Goal: Transaction & Acquisition: Purchase product/service

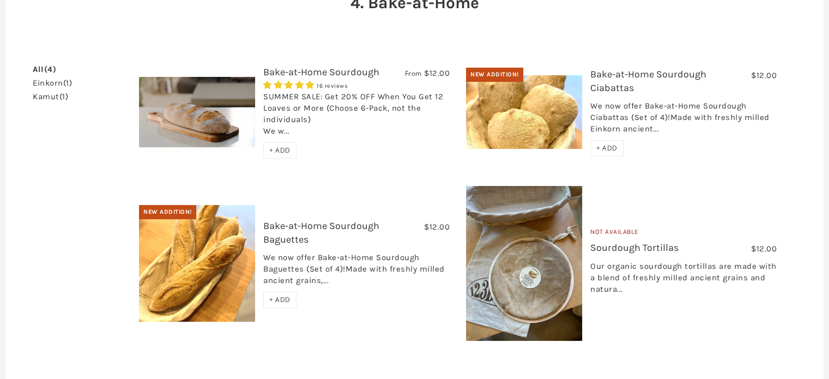
scroll to position [153, 0]
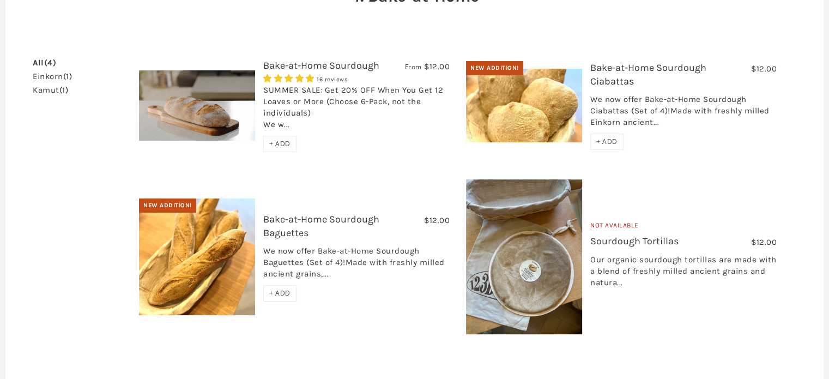
click at [313, 61] on link "Bake-at-Home Sourdough" at bounding box center [321, 65] width 116 height 12
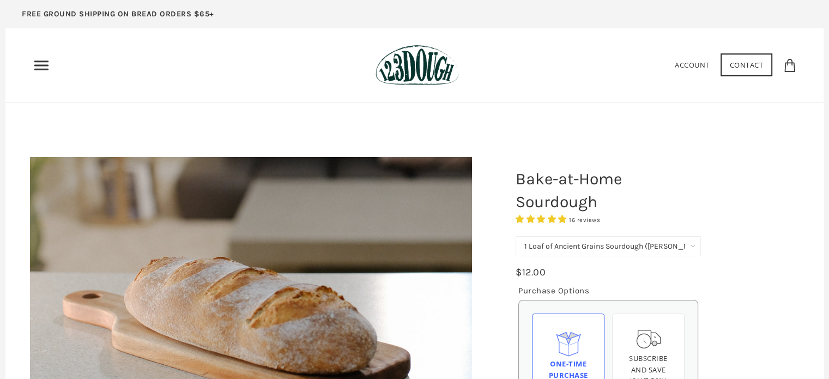
click at [41, 65] on use "Primary" at bounding box center [41, 64] width 14 height 9
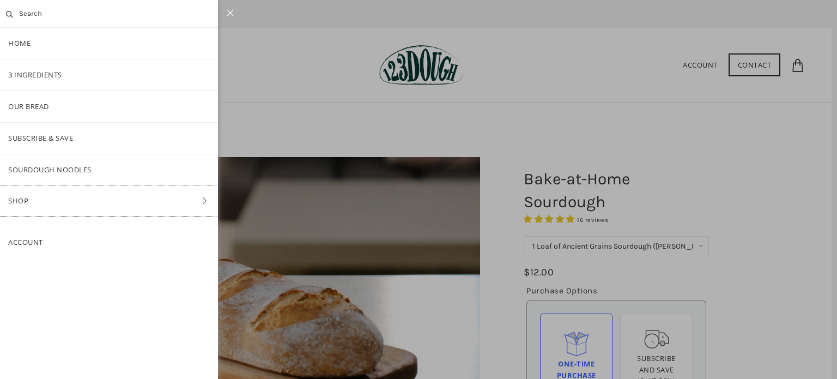
click at [199, 202] on icon at bounding box center [205, 201] width 16 height 8
click at [63, 230] on link "Bake-at-Home" at bounding box center [109, 232] width 218 height 31
